Goal: Task Accomplishment & Management: Use online tool/utility

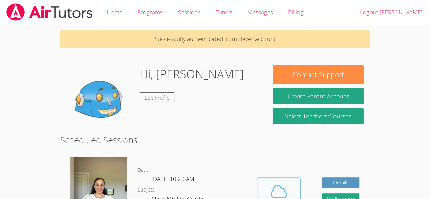
click at [270, 191] on icon at bounding box center [278, 191] width 19 height 19
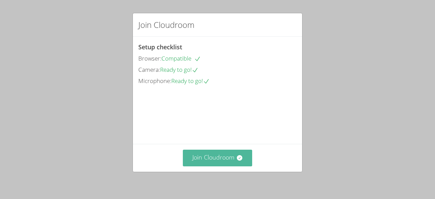
click at [214, 155] on button "Join Cloudroom" at bounding box center [218, 158] width 70 height 17
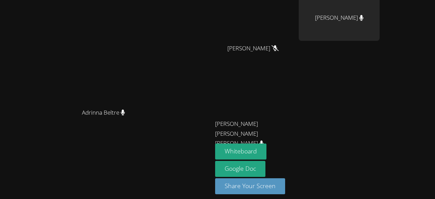
scroll to position [87, 0]
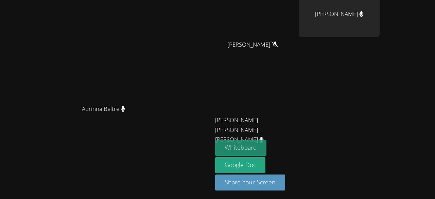
click at [266, 149] on button "Whiteboard" at bounding box center [240, 148] width 51 height 16
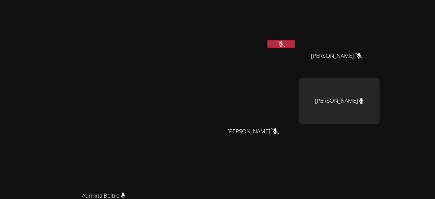
click at [285, 46] on icon at bounding box center [281, 44] width 7 height 6
click at [295, 43] on button at bounding box center [280, 44] width 27 height 8
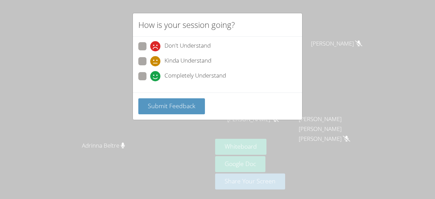
scroll to position [11, 0]
click at [181, 74] on span "Completely Understand" at bounding box center [195, 76] width 62 height 10
click at [156, 74] on input "Completely Understand" at bounding box center [153, 75] width 6 height 6
radio input "true"
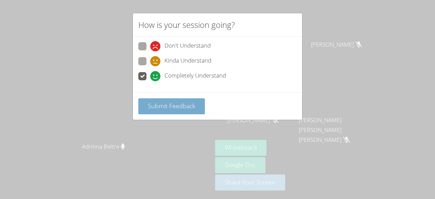
click at [178, 102] on span "Submit Feedback" at bounding box center [172, 106] width 48 height 8
